Goal: Task Accomplishment & Management: Manage account settings

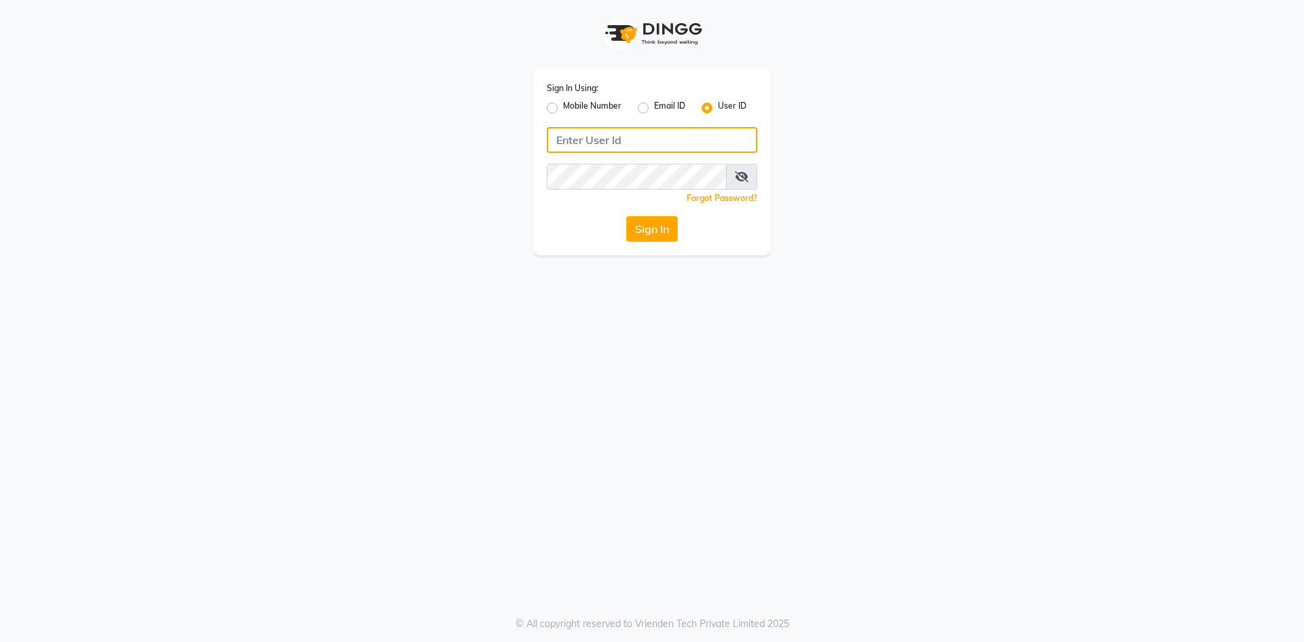
type input "9346469616"
click at [558, 105] on div "Mobile Number" at bounding box center [584, 108] width 75 height 16
click at [563, 113] on label "Mobile Number" at bounding box center [592, 108] width 58 height 16
click at [563, 109] on input "Mobile Number" at bounding box center [567, 104] width 9 height 9
radio input "true"
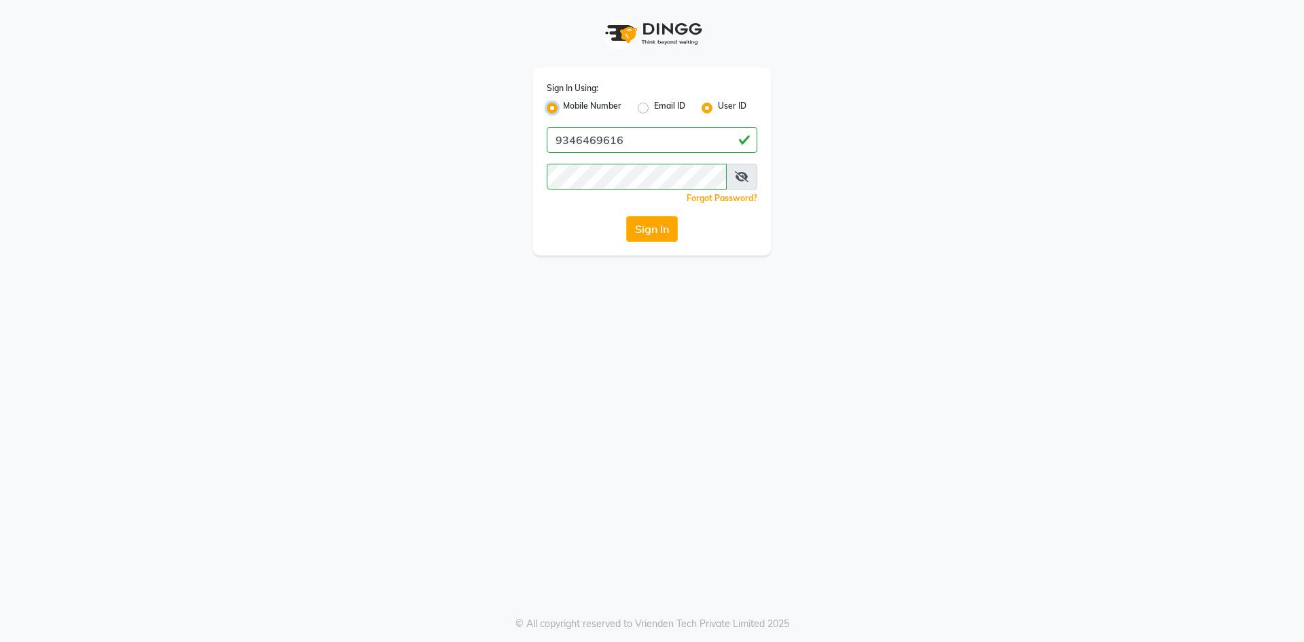
radio input "false"
click at [654, 139] on input "Username" at bounding box center [674, 140] width 165 height 26
type input "9346469616"
click at [649, 227] on button "Sign In" at bounding box center [652, 229] width 52 height 26
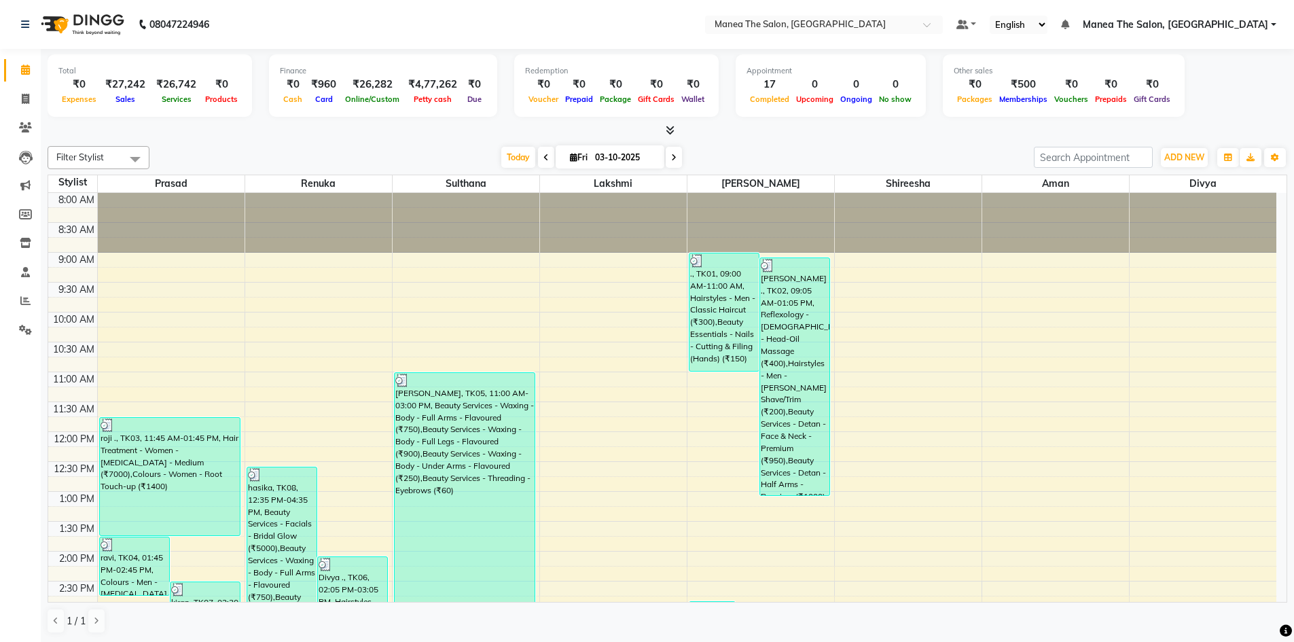
click at [1240, 31] on span "Manea The Salon, [GEOGRAPHIC_DATA]" at bounding box center [1175, 25] width 185 height 14
click at [1223, 92] on link "Sign out" at bounding box center [1207, 93] width 124 height 21
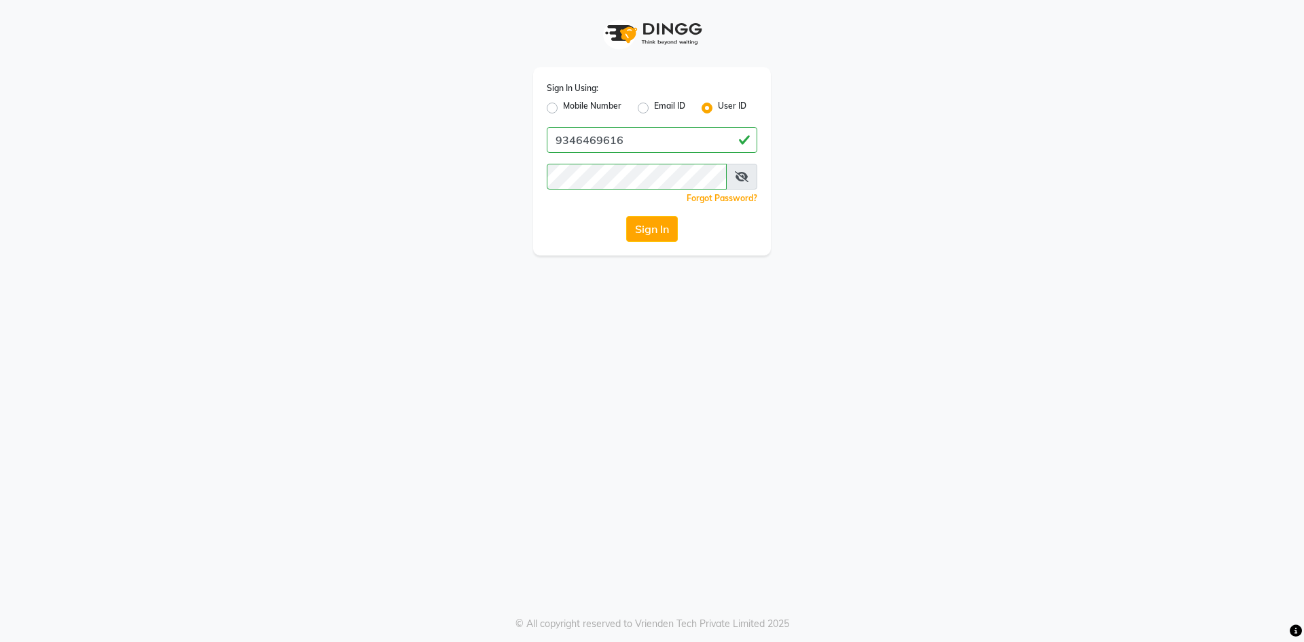
click at [563, 107] on label "Mobile Number" at bounding box center [592, 108] width 58 height 16
click at [563, 107] on input "Mobile Number" at bounding box center [567, 104] width 9 height 9
radio input "true"
radio input "false"
click at [659, 149] on input "Username" at bounding box center [674, 140] width 165 height 26
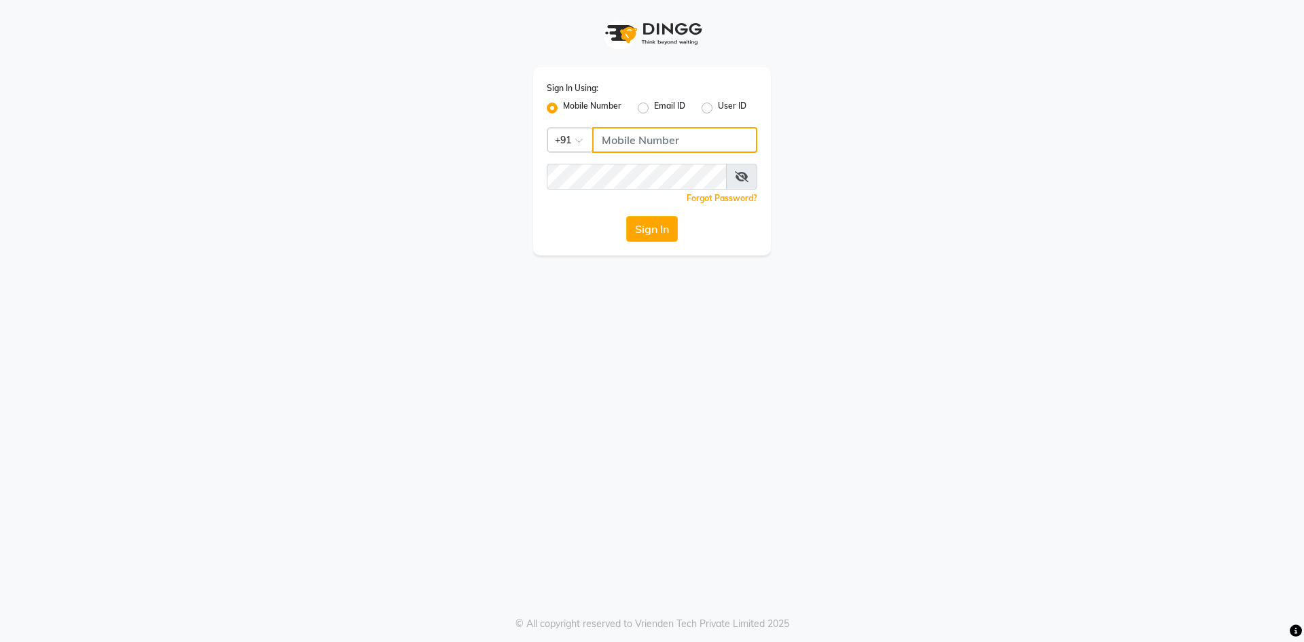
type input "9346469616"
click at [650, 236] on button "Sign In" at bounding box center [652, 229] width 52 height 26
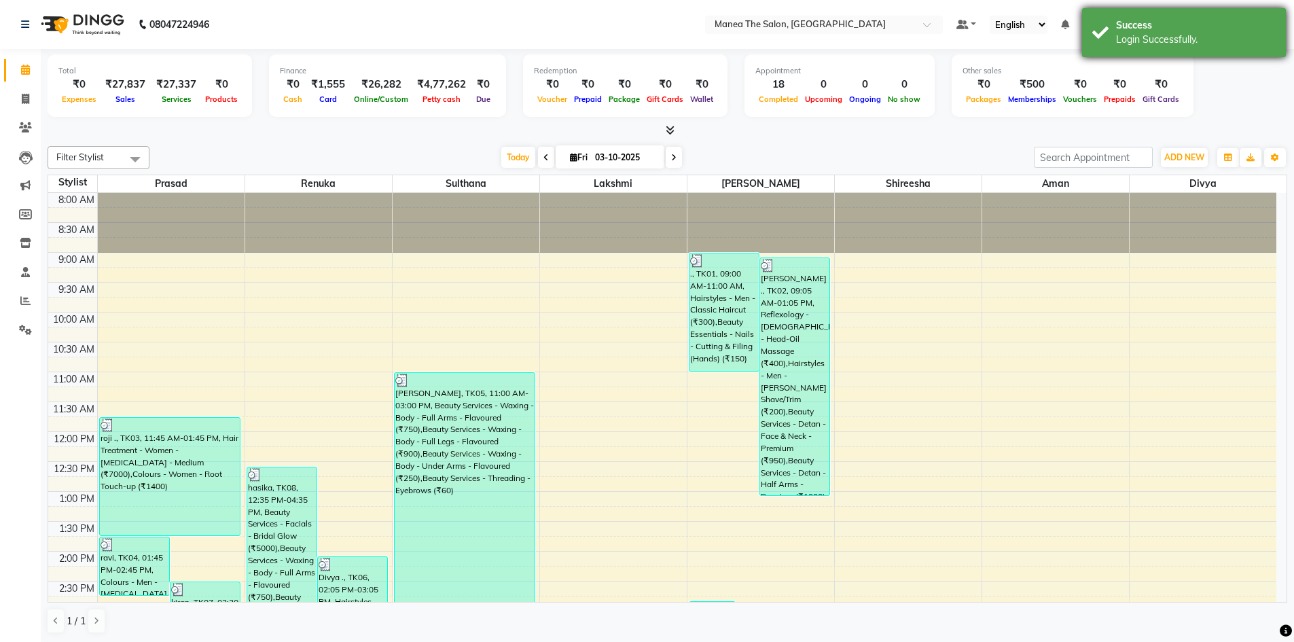
click at [1206, 21] on div "Success" at bounding box center [1196, 25] width 160 height 14
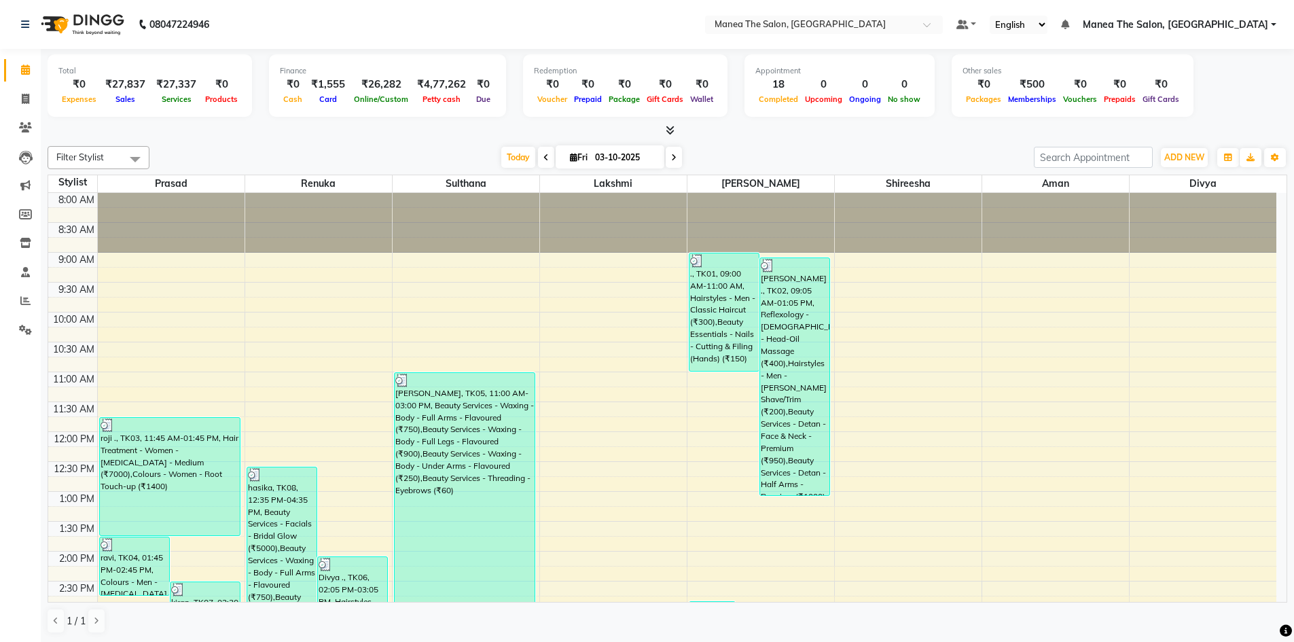
click at [1234, 22] on span "Manea The Salon, [GEOGRAPHIC_DATA]" at bounding box center [1175, 25] width 185 height 14
click at [1213, 90] on link "Sign out" at bounding box center [1207, 93] width 124 height 21
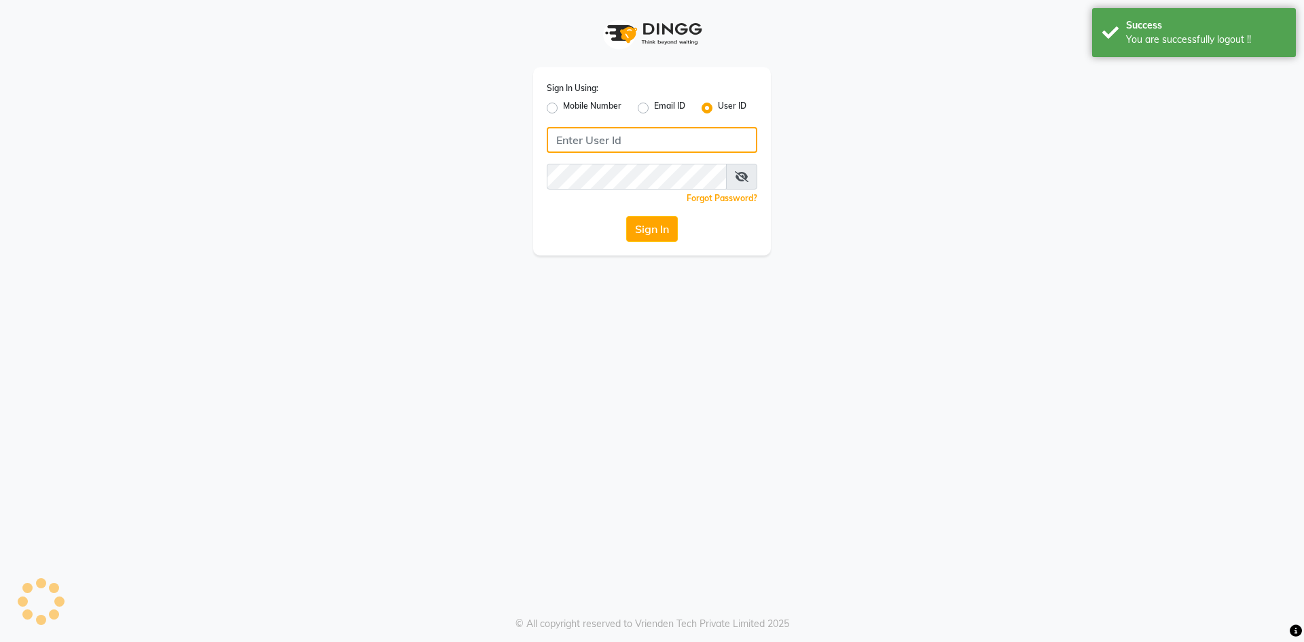
type input "9346469616"
